Goal: Task Accomplishment & Management: Complete application form

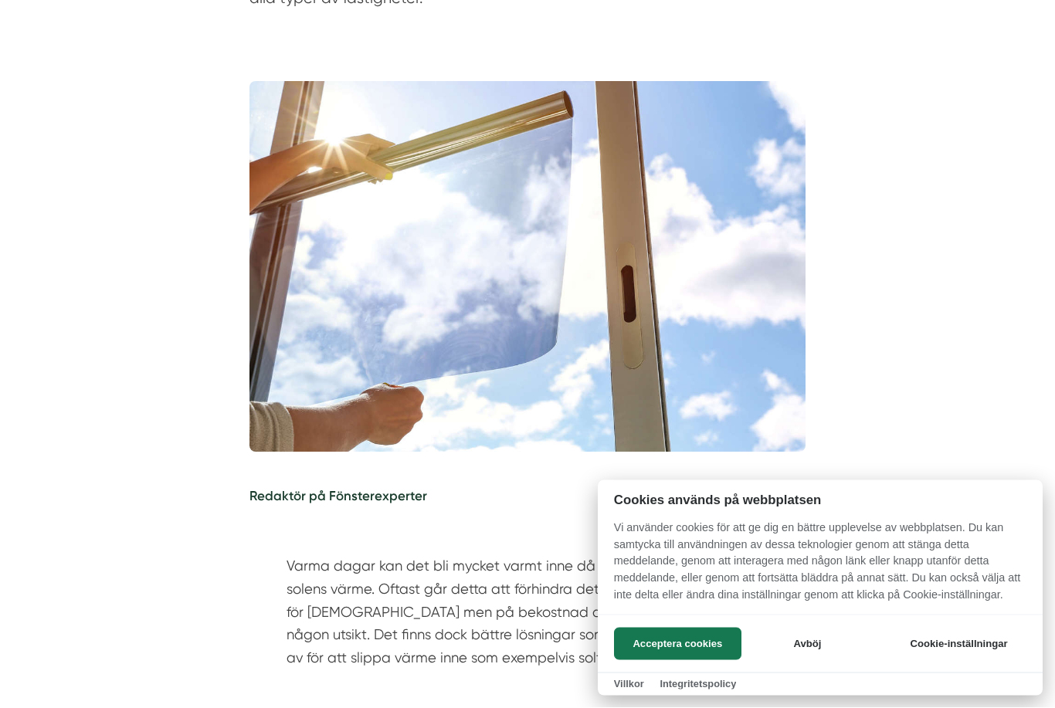
scroll to position [390, 0]
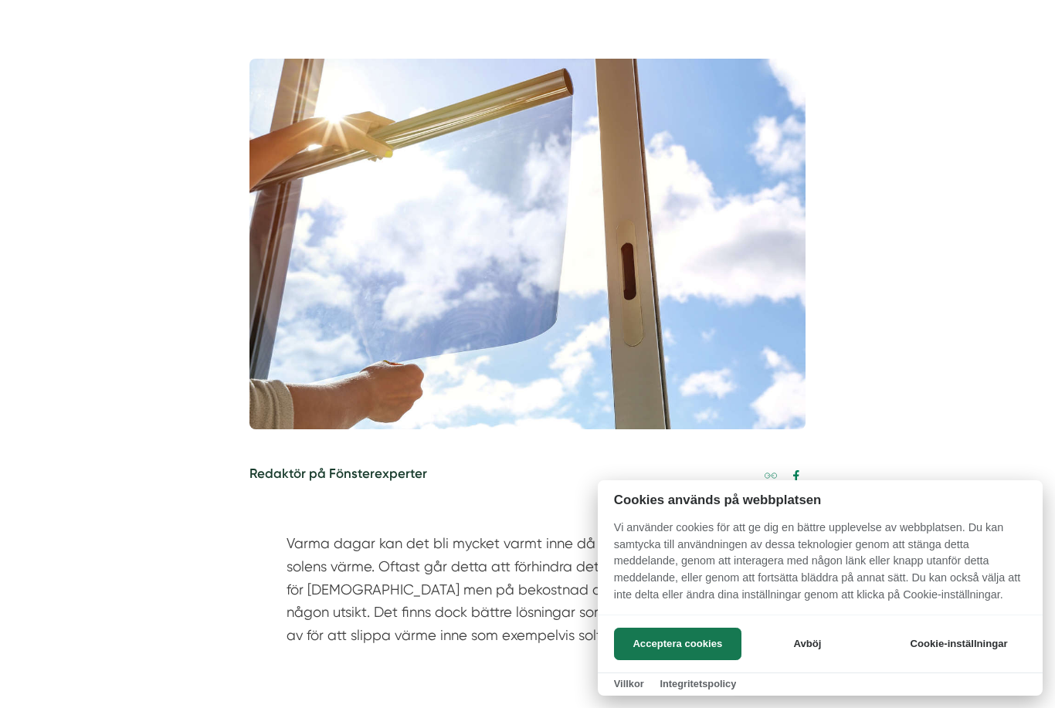
click at [682, 660] on button "Acceptera cookies" at bounding box center [677, 644] width 127 height 32
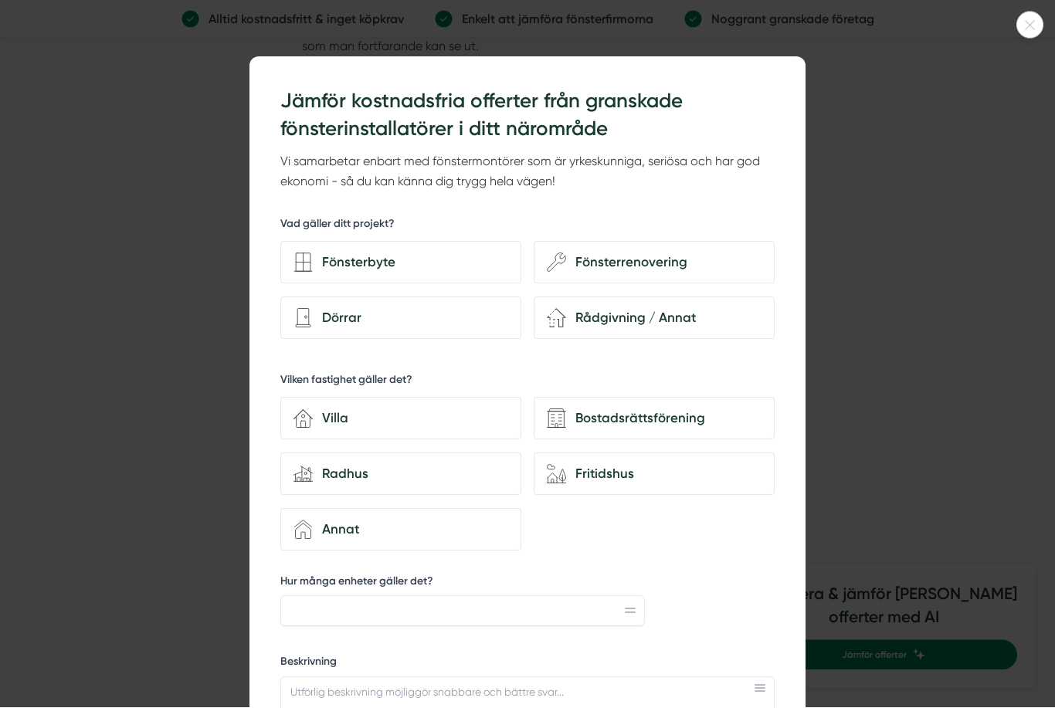
scroll to position [2120, 0]
click at [1033, 19] on div at bounding box center [1029, 25] width 27 height 27
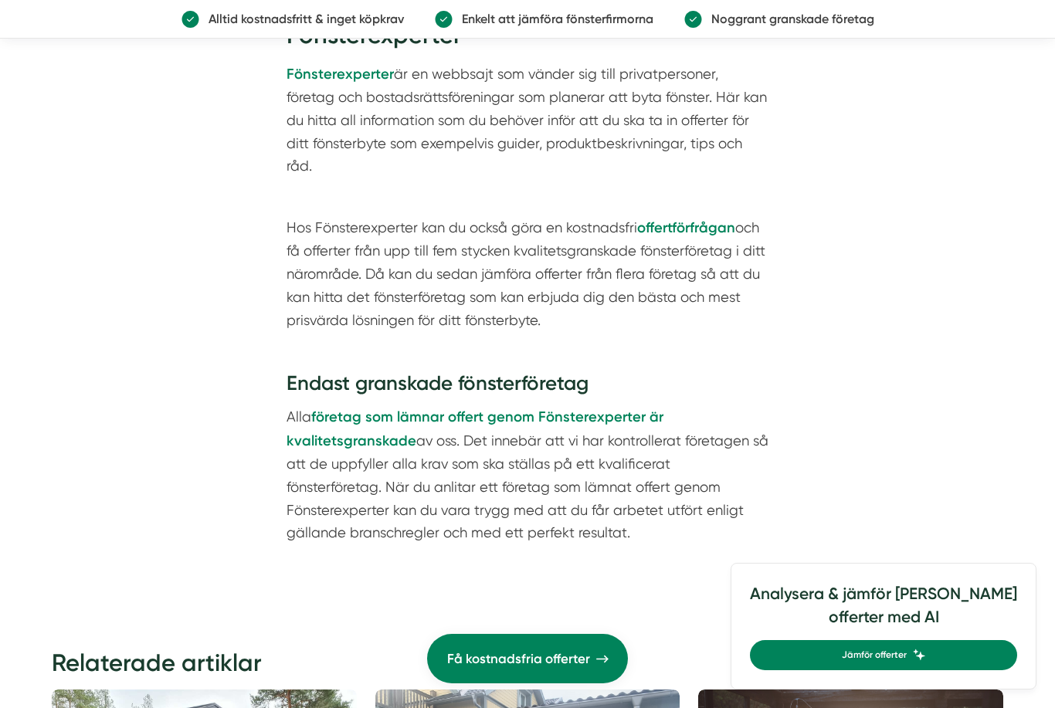
scroll to position [2570, 0]
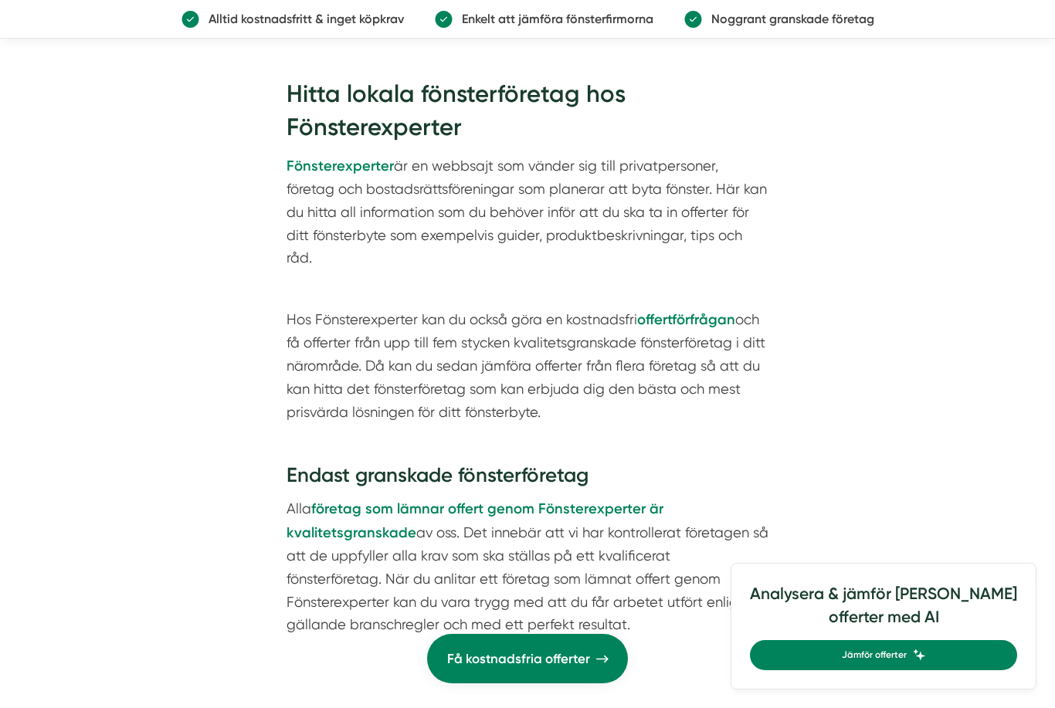
click at [506, 500] on strong "företag som lämnar offert genom Fönsterexperter är kvalitetsgranskade" at bounding box center [474, 520] width 377 height 41
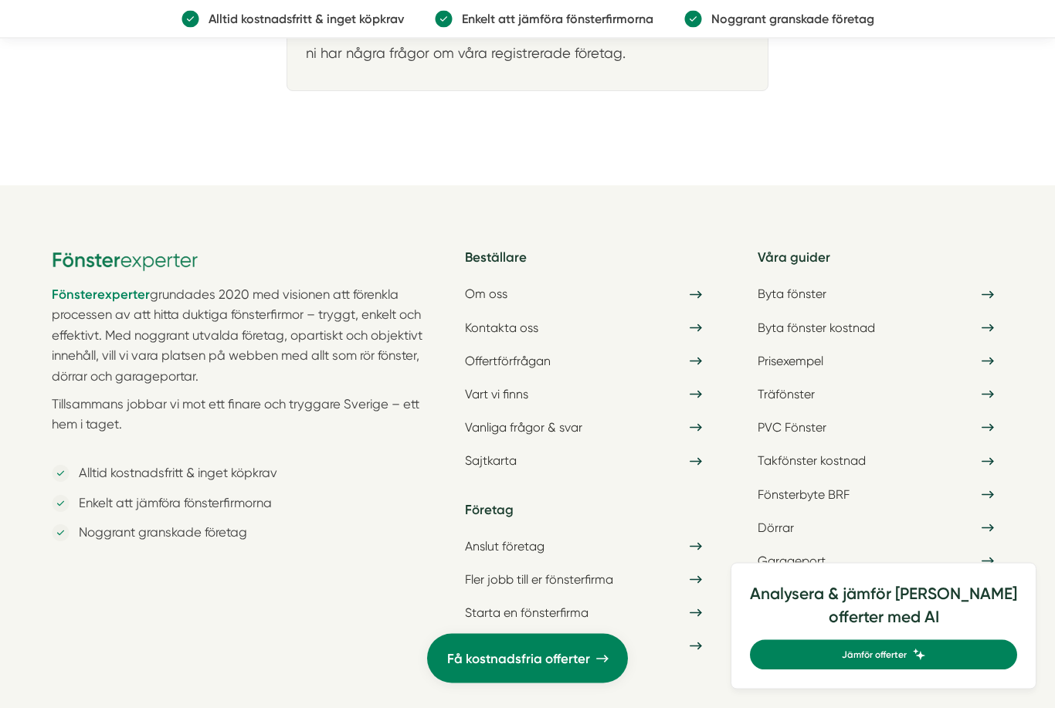
scroll to position [2980, 0]
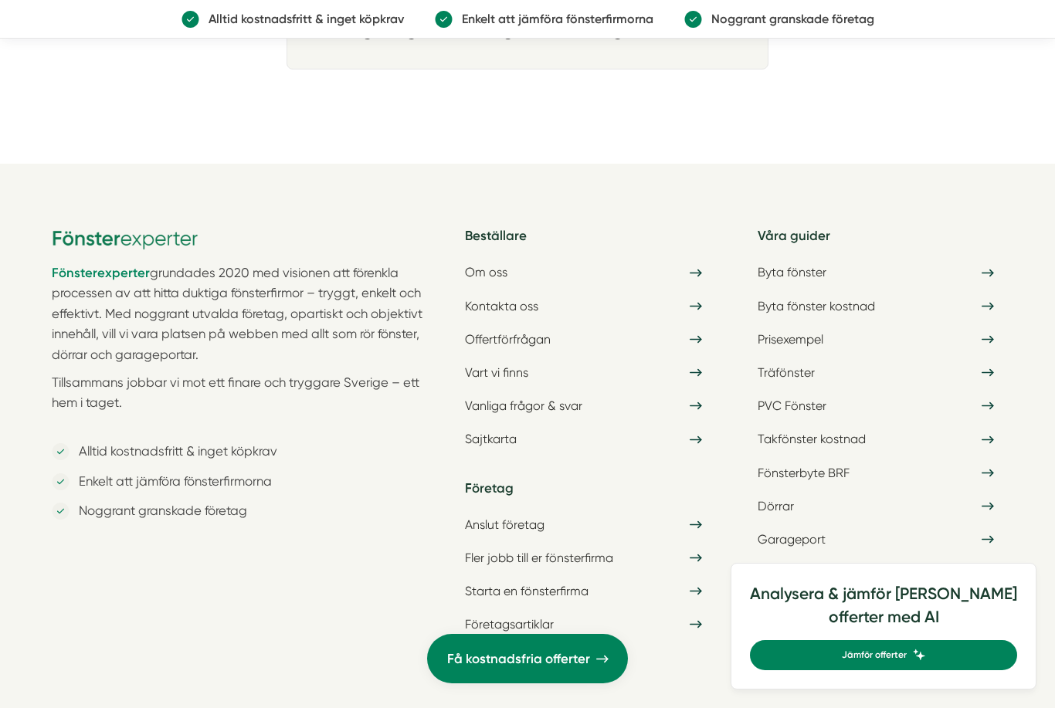
click at [528, 511] on link "Anslut företag" at bounding box center [583, 524] width 255 height 27
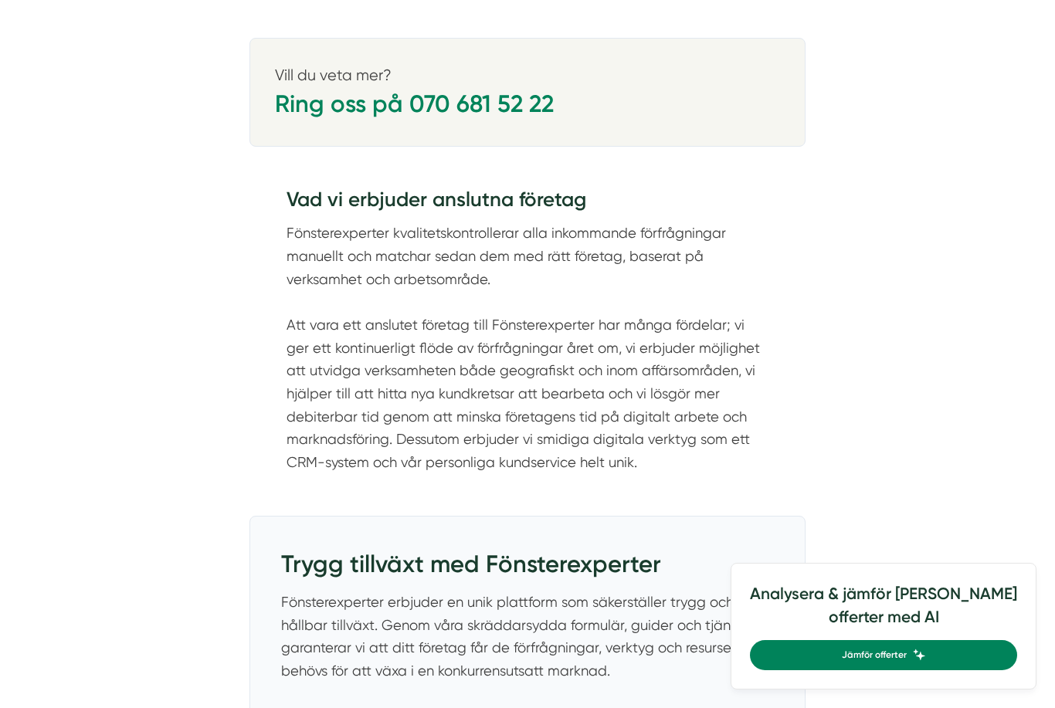
scroll to position [1605, 0]
